Goal: Task Accomplishment & Management: Manage account settings

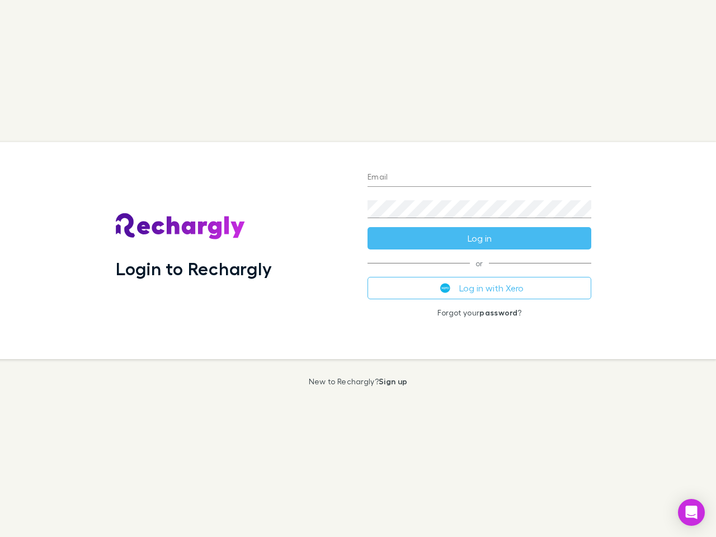
click at [358, 269] on div "Login to Rechargly" at bounding box center [233, 250] width 252 height 217
click at [480, 178] on input "Email" at bounding box center [480, 178] width 224 height 18
click at [480, 238] on button "Log in" at bounding box center [480, 238] width 224 height 22
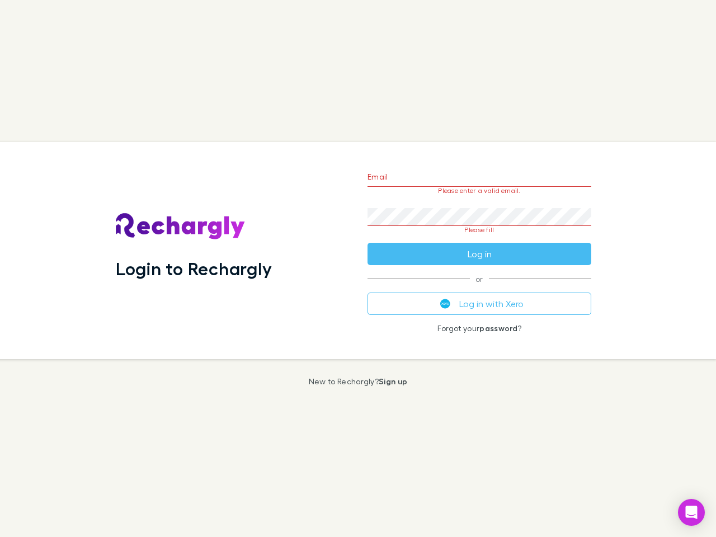
click at [480, 288] on div "Email Please enter a valid email. Password Please fill Log in or Log in with Xe…" at bounding box center [480, 250] width 242 height 217
click at [692, 513] on icon "Open Intercom Messenger" at bounding box center [692, 512] width 12 height 13
